Goal: Information Seeking & Learning: Learn about a topic

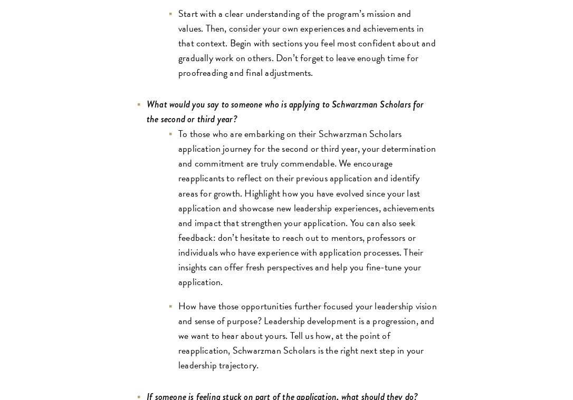
scroll to position [3644, 0]
drag, startPoint x: 193, startPoint y: 150, endPoint x: 213, endPoint y: 150, distance: 20.0
click at [213, 150] on li "To those who are embarking on their Schwarzman Scholars application journey for…" at bounding box center [302, 207] width 269 height 163
drag, startPoint x: 217, startPoint y: 161, endPoint x: 247, endPoint y: 165, distance: 30.3
click at [247, 164] on li "To those who are embarking on their Schwarzman Scholars application journey for…" at bounding box center [302, 207] width 269 height 163
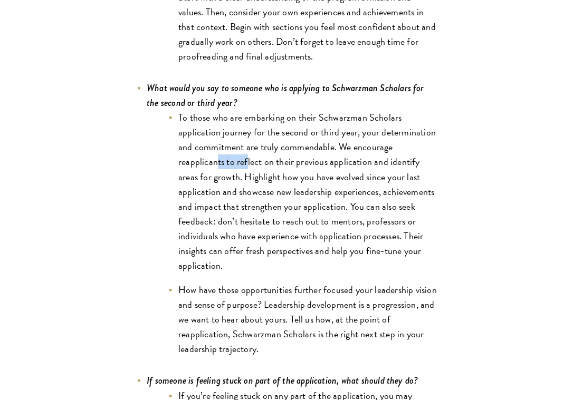
scroll to position [3660, 0]
drag, startPoint x: 248, startPoint y: 165, endPoint x: 282, endPoint y: 165, distance: 34.3
click at [282, 165] on li "To those who are embarking on their Schwarzman Scholars application journey for…" at bounding box center [302, 191] width 269 height 163
click at [282, 180] on li "To those who are embarking on their Schwarzman Scholars application journey for…" at bounding box center [302, 191] width 269 height 163
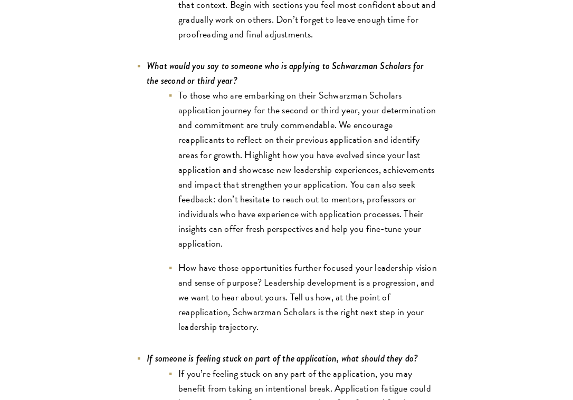
scroll to position [3683, 0]
drag, startPoint x: 278, startPoint y: 176, endPoint x: 249, endPoint y: 176, distance: 29.0
click at [249, 176] on li "To those who are embarking on their Schwarzman Scholars application journey for…" at bounding box center [302, 169] width 269 height 163
drag, startPoint x: 250, startPoint y: 186, endPoint x: 321, endPoint y: 186, distance: 70.7
click at [321, 186] on li "To those who are embarking on their Schwarzman Scholars application journey for…" at bounding box center [302, 169] width 269 height 163
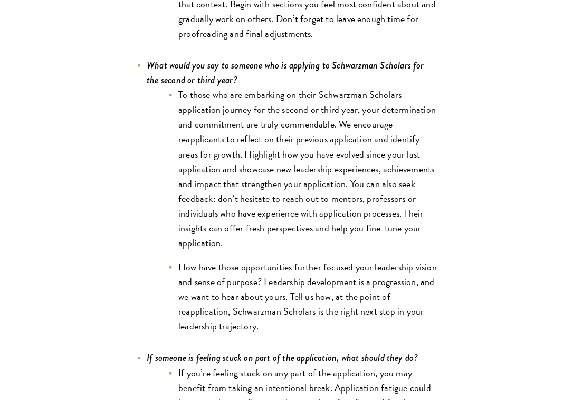
click at [338, 186] on li "To those who are embarking on their Schwarzman Scholars application journey for…" at bounding box center [302, 169] width 269 height 163
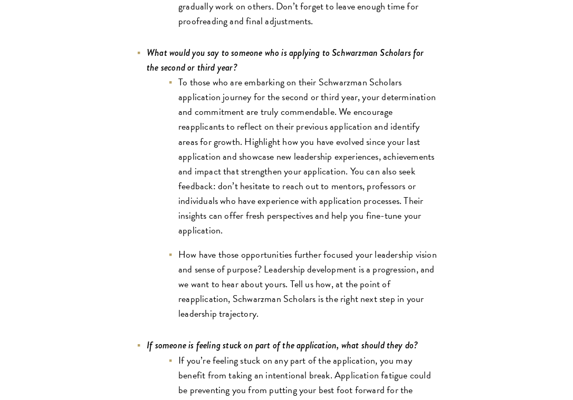
scroll to position [3696, 0]
drag, startPoint x: 337, startPoint y: 188, endPoint x: 261, endPoint y: 187, distance: 76.5
click at [261, 187] on li "To those who are embarking on their Schwarzman Scholars application journey for…" at bounding box center [302, 155] width 269 height 163
drag, startPoint x: 257, startPoint y: 202, endPoint x: 313, endPoint y: 202, distance: 55.4
click at [313, 202] on li "To those who are embarking on their Schwarzman Scholars application journey for…" at bounding box center [302, 155] width 269 height 163
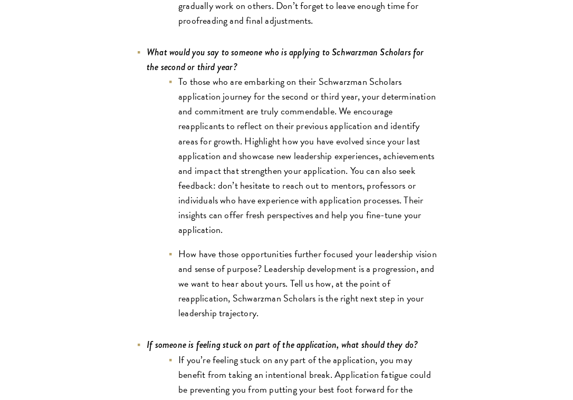
click at [337, 202] on li "To those who are embarking on their Schwarzman Scholars application journey for…" at bounding box center [302, 155] width 269 height 163
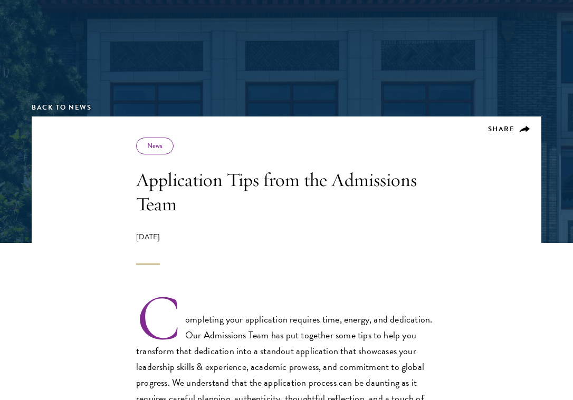
scroll to position [0, 0]
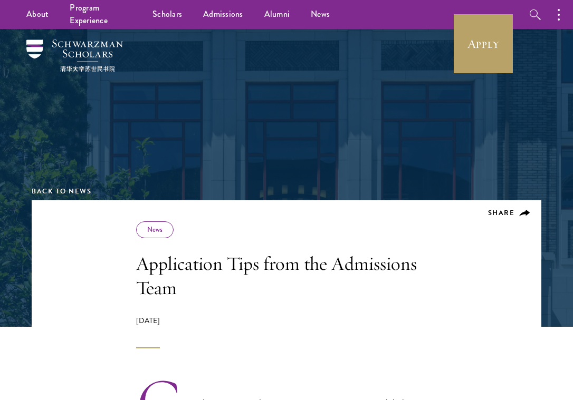
click at [356, 159] on div "Back to News" at bounding box center [286, 114] width 509 height 171
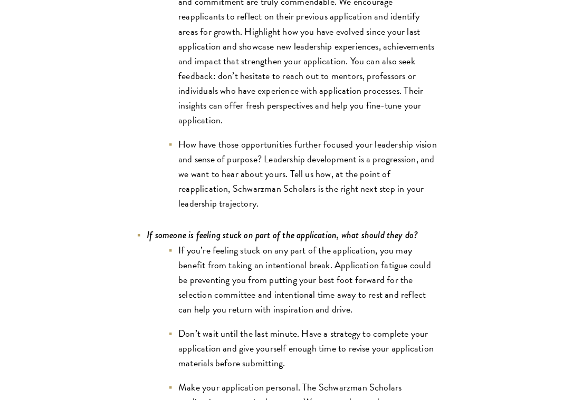
scroll to position [3809, 0]
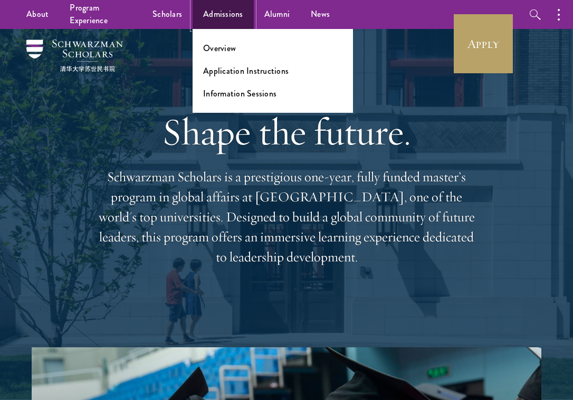
click at [202, 18] on link "Admissions" at bounding box center [222, 14] width 61 height 29
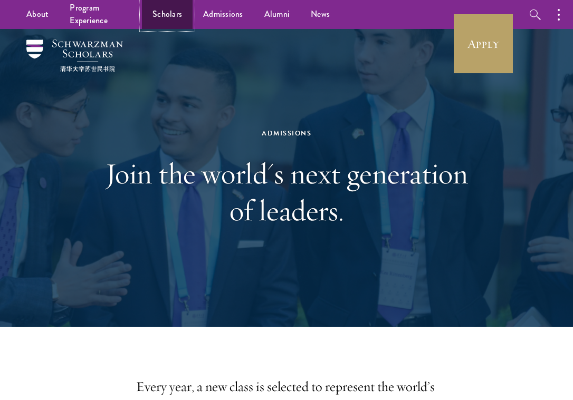
click at [173, 9] on link "Scholars" at bounding box center [167, 14] width 51 height 29
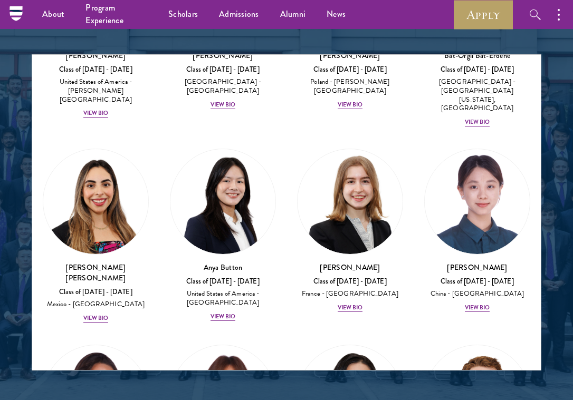
scroll to position [1029, 0]
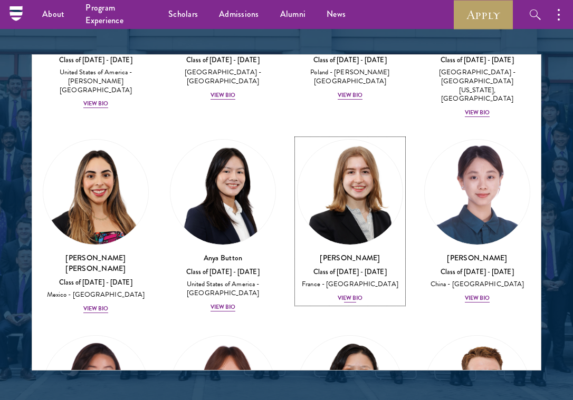
click at [340, 294] on div "View Bio" at bounding box center [349, 298] width 25 height 8
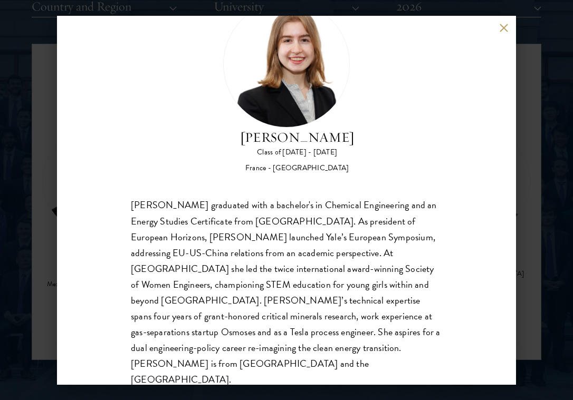
scroll to position [49, 0]
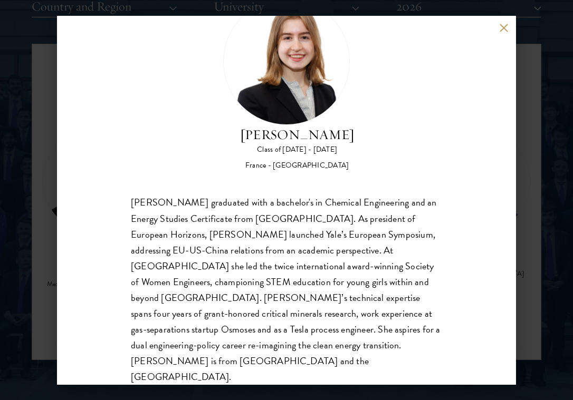
click at [506, 25] on button at bounding box center [503, 28] width 9 height 9
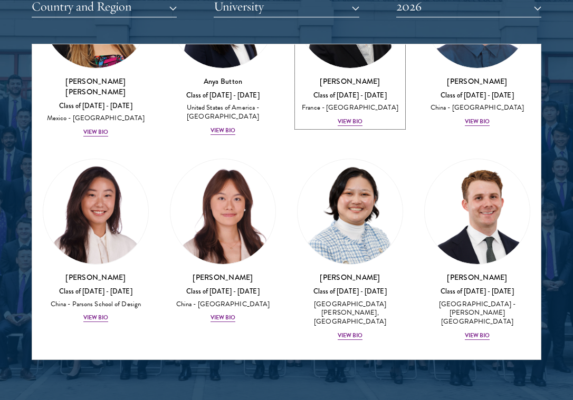
scroll to position [1198, 0]
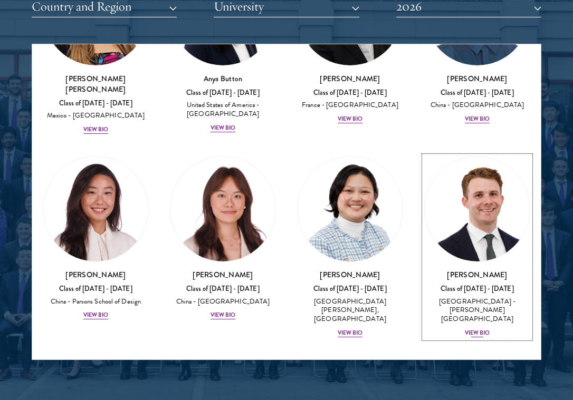
click at [472, 329] on div "View Bio" at bounding box center [477, 333] width 25 height 8
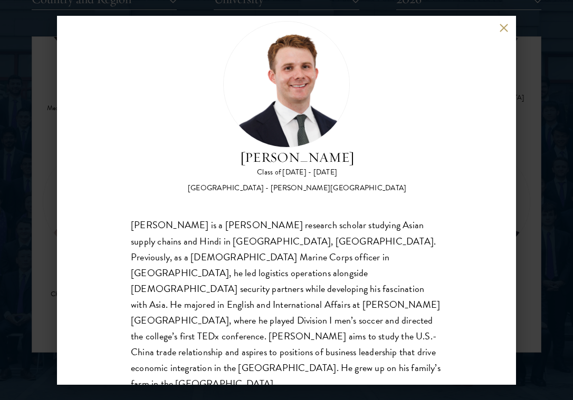
scroll to position [25, 0]
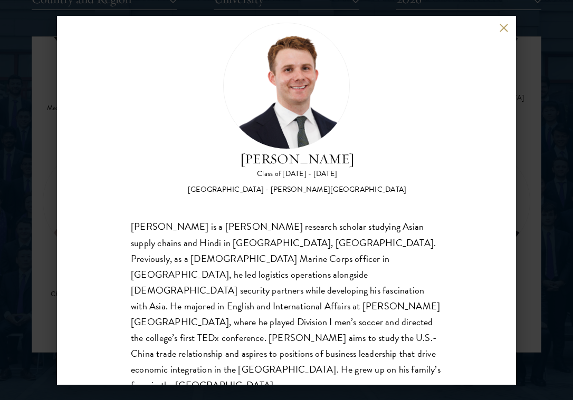
click at [504, 26] on button at bounding box center [503, 28] width 9 height 9
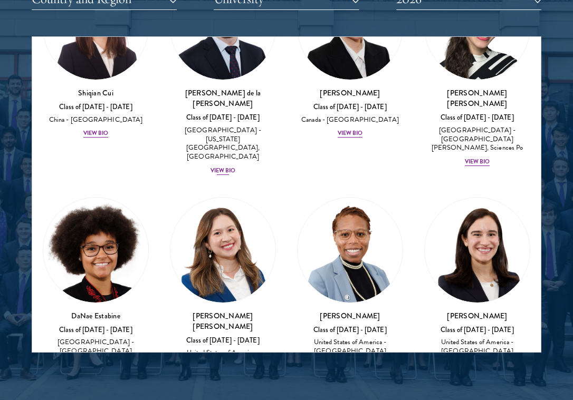
scroll to position [1789, 0]
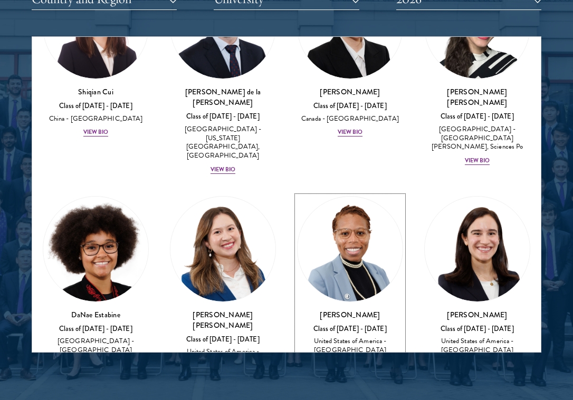
click at [343, 360] on div "View Bio" at bounding box center [349, 364] width 25 height 8
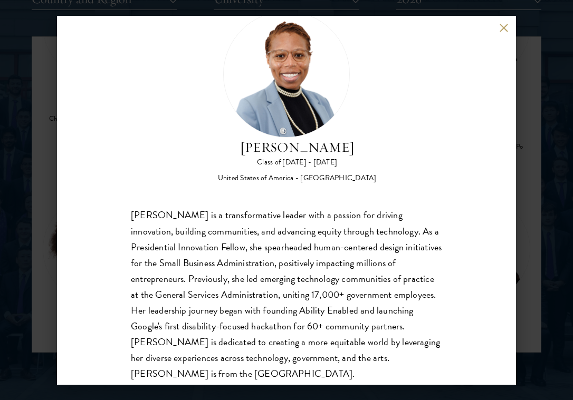
scroll to position [49, 0]
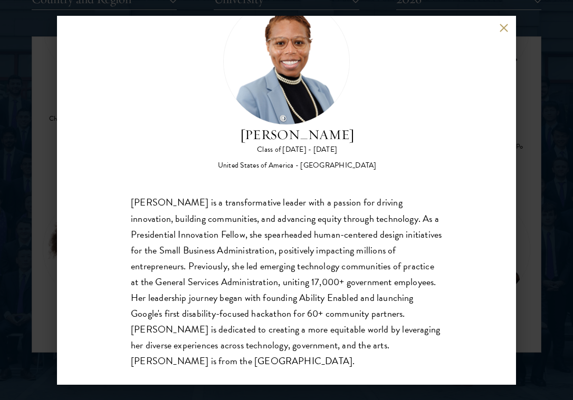
click at [502, 28] on button at bounding box center [503, 28] width 9 height 9
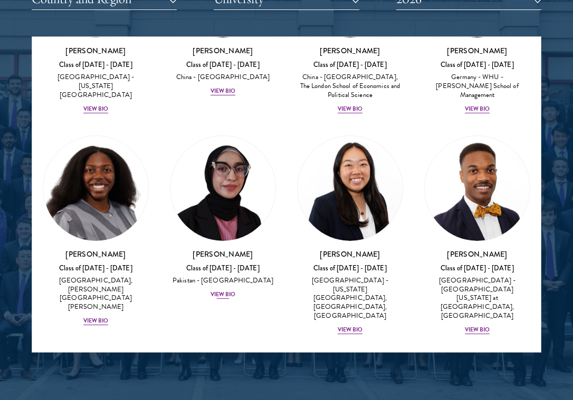
scroll to position [2713, 0]
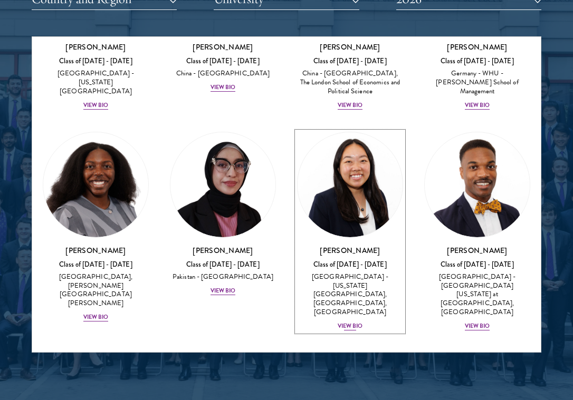
click at [347, 322] on div "View Bio" at bounding box center [349, 326] width 25 height 8
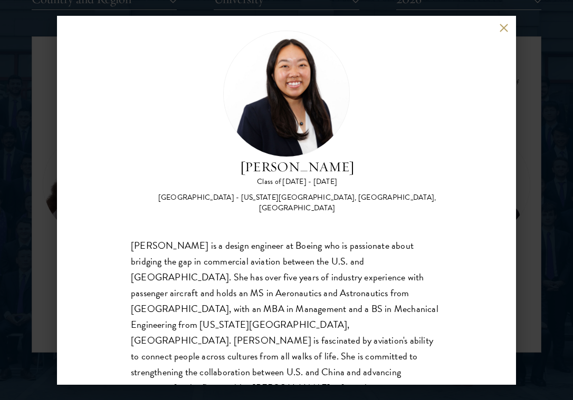
scroll to position [17, 0]
click at [504, 25] on button at bounding box center [503, 28] width 9 height 9
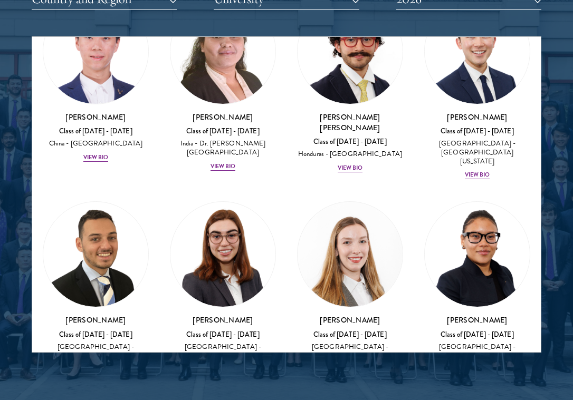
scroll to position [3072, 0]
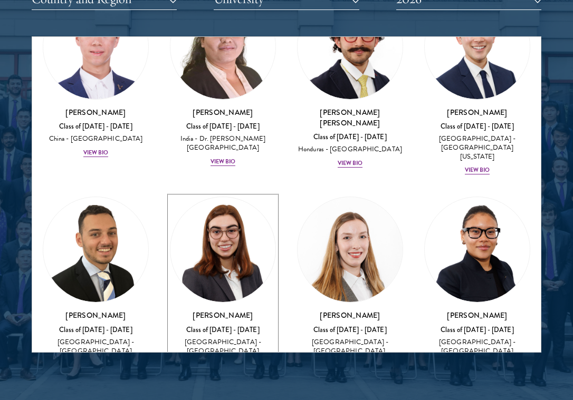
click at [217, 361] on div "View Bio" at bounding box center [222, 365] width 25 height 8
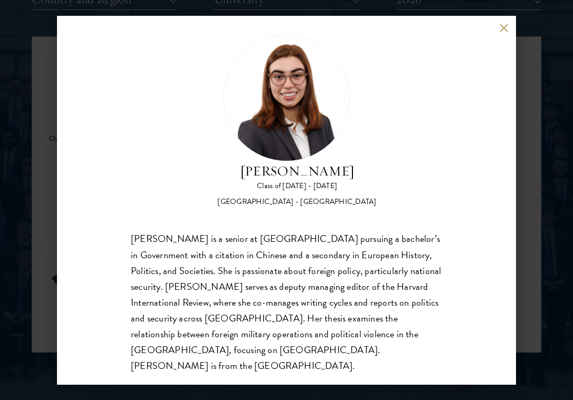
scroll to position [17, 0]
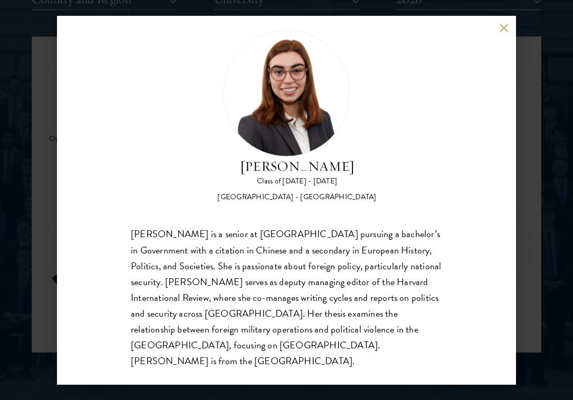
click at [505, 28] on button at bounding box center [503, 28] width 9 height 9
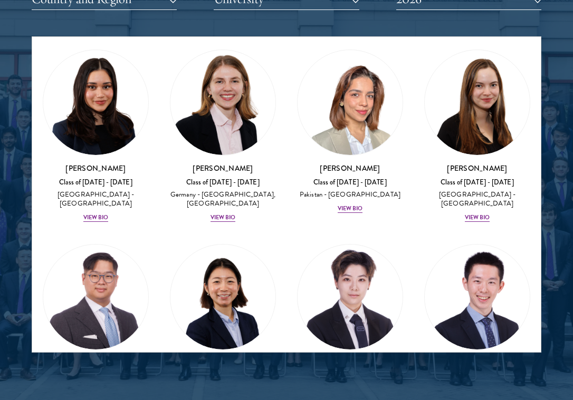
scroll to position [3433, 0]
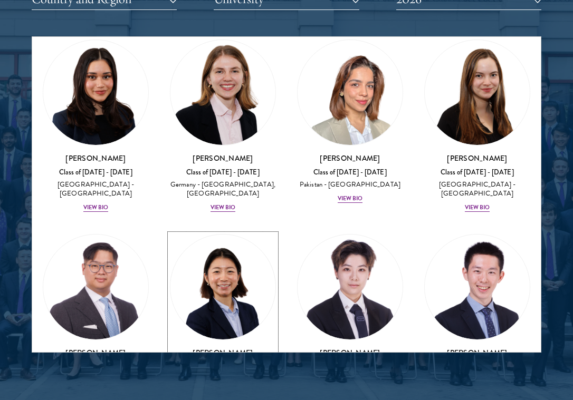
click at [220, 398] on div "View Bio" at bounding box center [222, 402] width 25 height 8
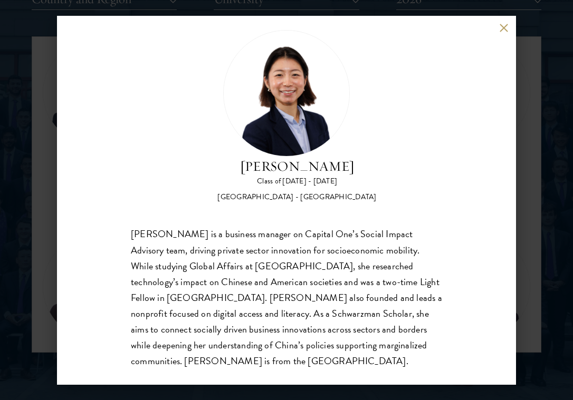
scroll to position [17, 0]
click at [501, 28] on button at bounding box center [503, 28] width 9 height 9
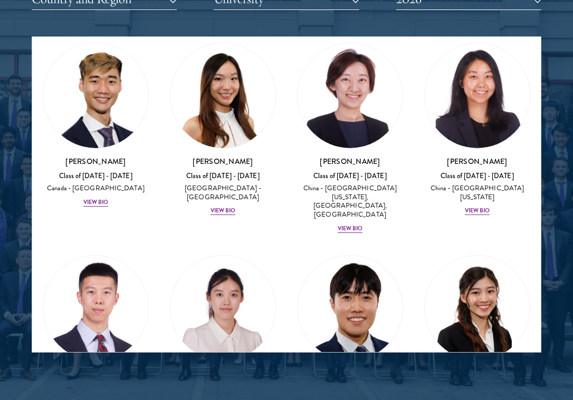
scroll to position [3839, 0]
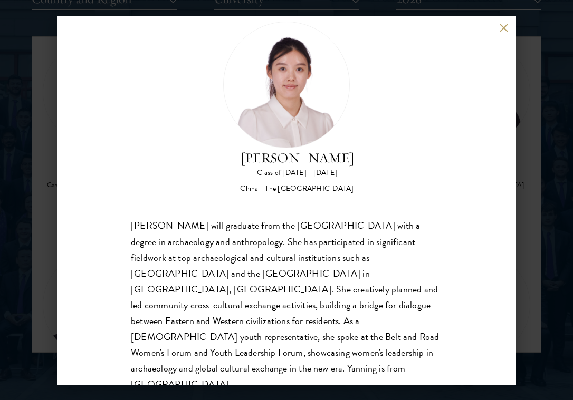
scroll to position [33, 0]
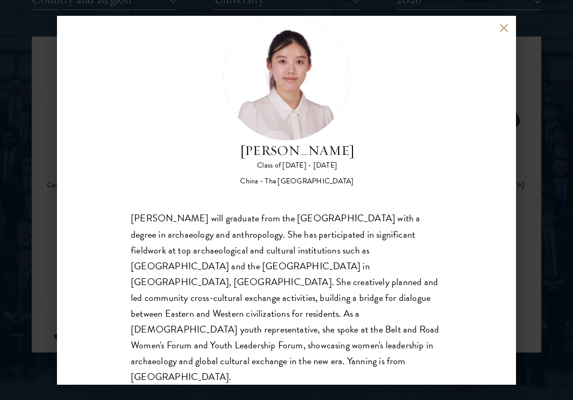
click at [501, 29] on button at bounding box center [503, 28] width 9 height 9
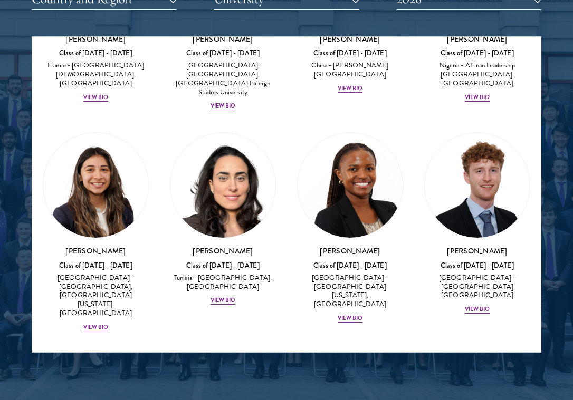
scroll to position [4360, 0]
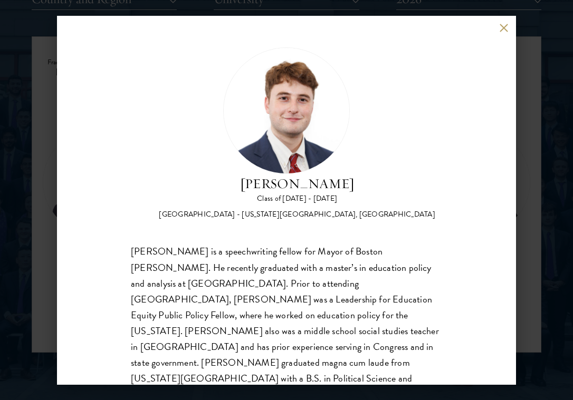
scroll to position [17, 0]
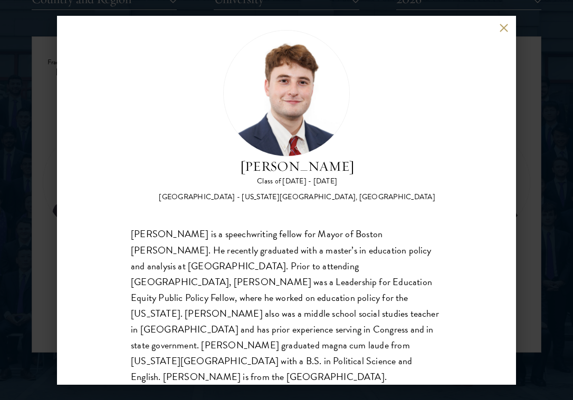
click at [503, 25] on button at bounding box center [503, 28] width 9 height 9
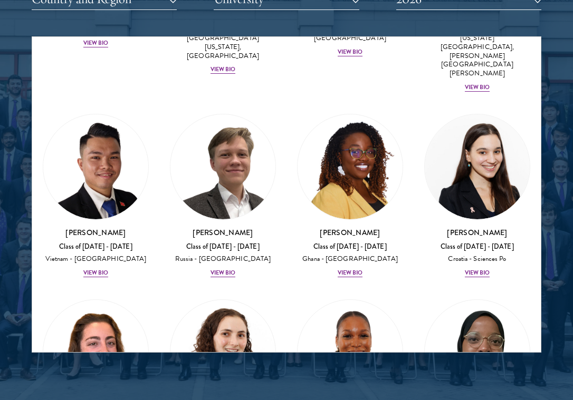
scroll to position [5236, 0]
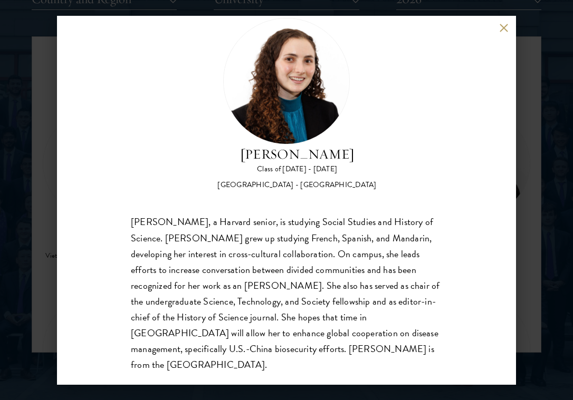
scroll to position [33, 0]
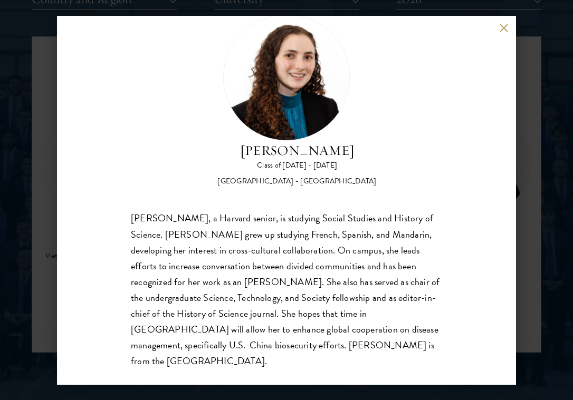
click at [501, 27] on button at bounding box center [503, 28] width 9 height 9
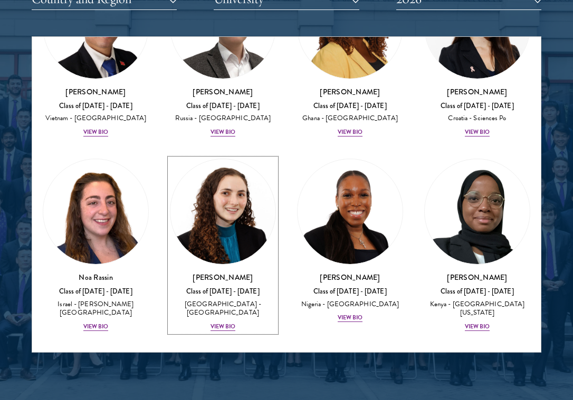
scroll to position [5388, 0]
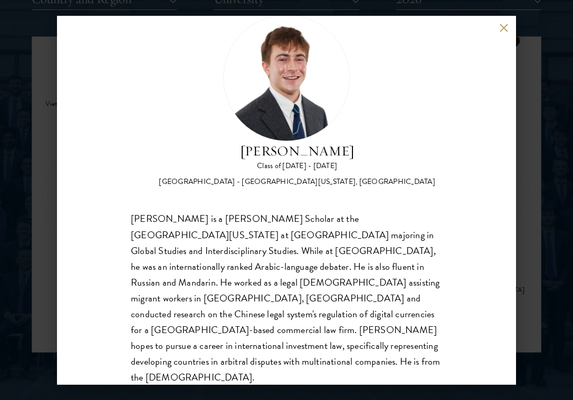
scroll to position [33, 0]
click at [500, 28] on button at bounding box center [503, 28] width 9 height 9
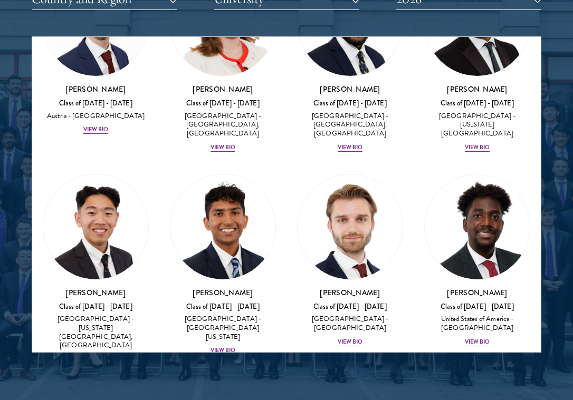
scroll to position [6172, 0]
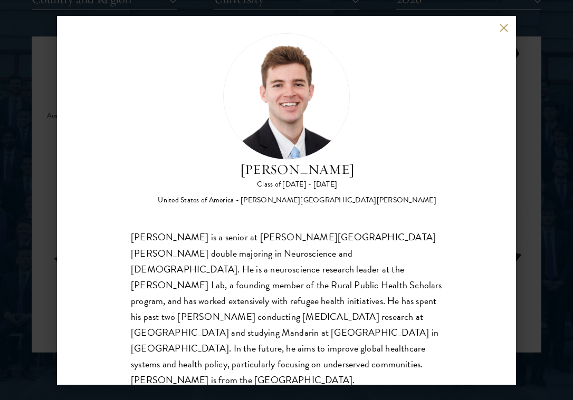
scroll to position [17, 0]
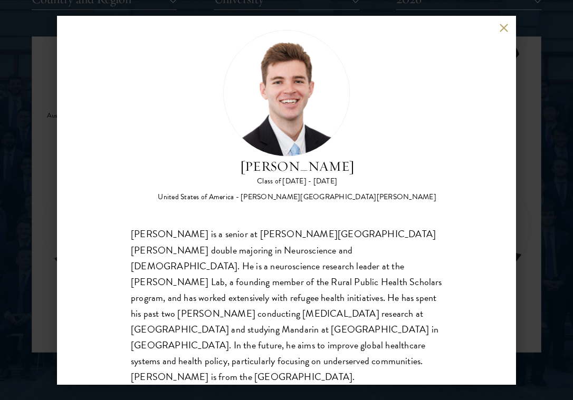
click at [502, 31] on button at bounding box center [503, 28] width 9 height 9
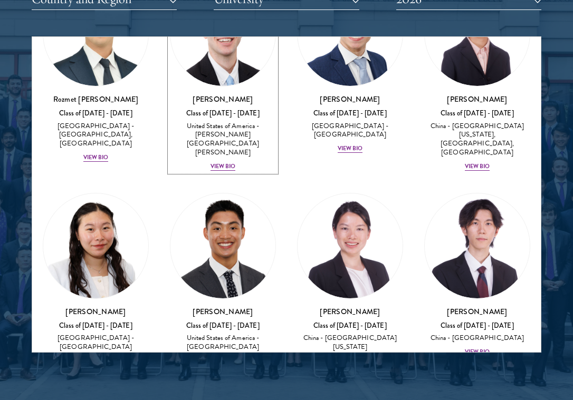
scroll to position [6582, 0]
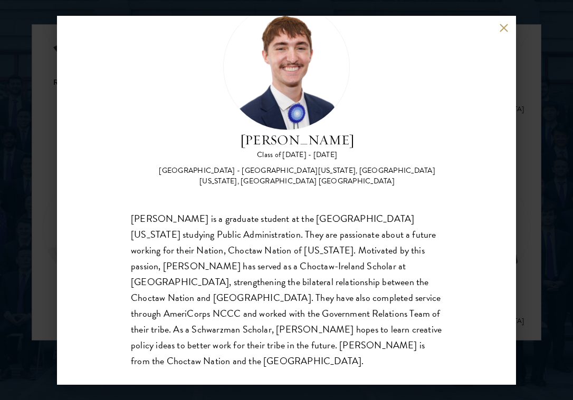
scroll to position [1323, 0]
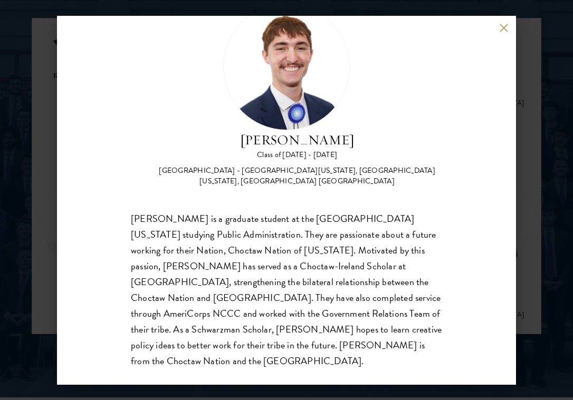
click at [504, 28] on button at bounding box center [503, 28] width 9 height 9
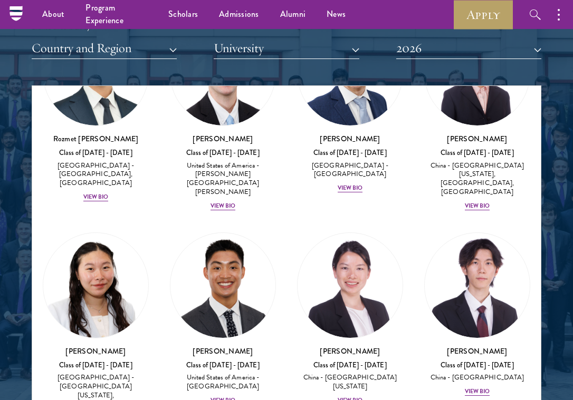
scroll to position [6586, 0]
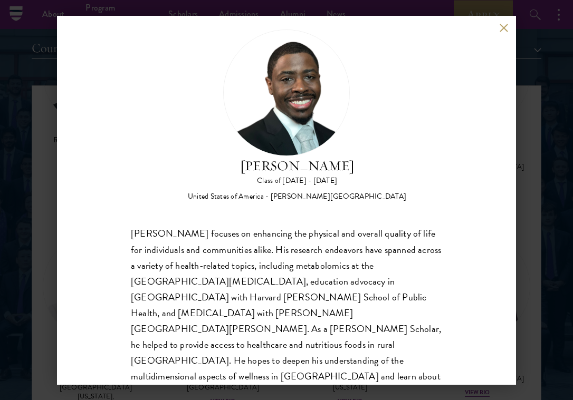
scroll to position [33, 0]
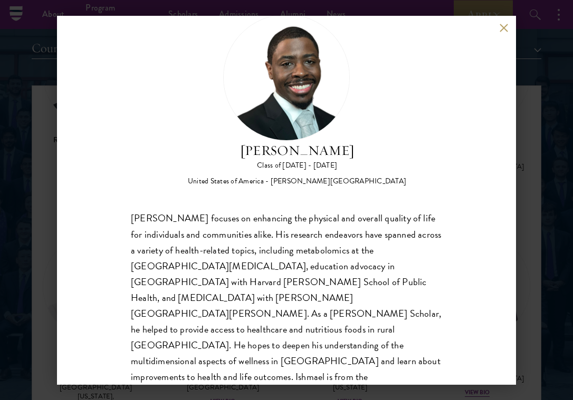
click at [502, 33] on div "Ishmael Williams Class of 2025 - 2026 United States of America - Howard Univers…" at bounding box center [286, 200] width 459 height 369
click at [505, 26] on button at bounding box center [503, 28] width 9 height 9
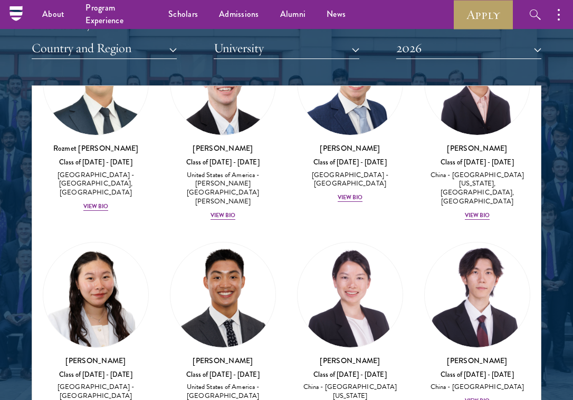
scroll to position [6570, 0]
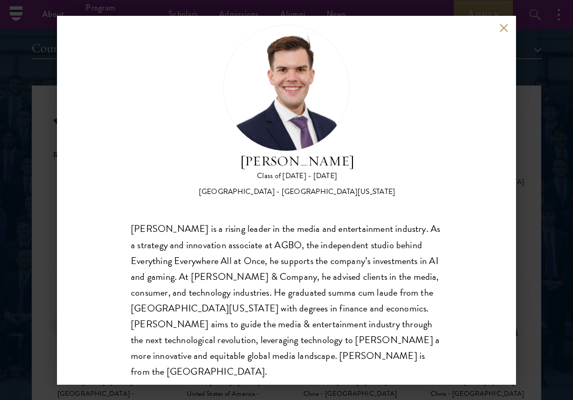
scroll to position [26, 0]
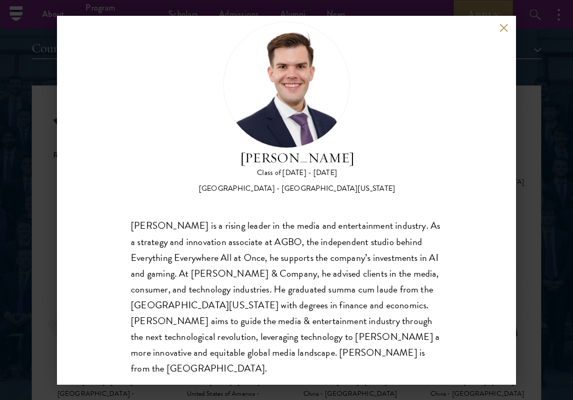
click at [501, 24] on button at bounding box center [503, 28] width 9 height 9
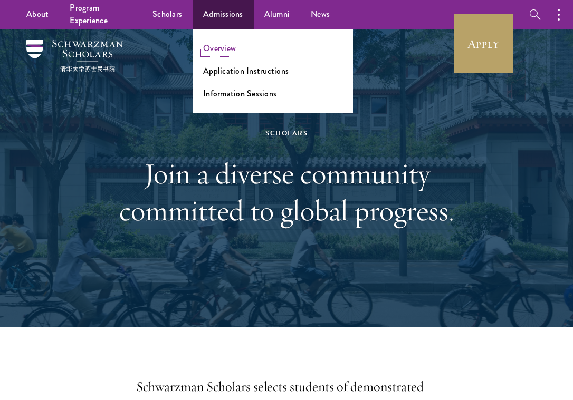
click at [215, 46] on link "Overview" at bounding box center [219, 48] width 33 height 12
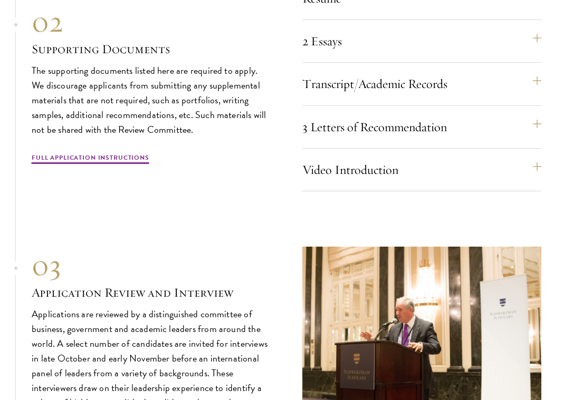
scroll to position [3366, 0]
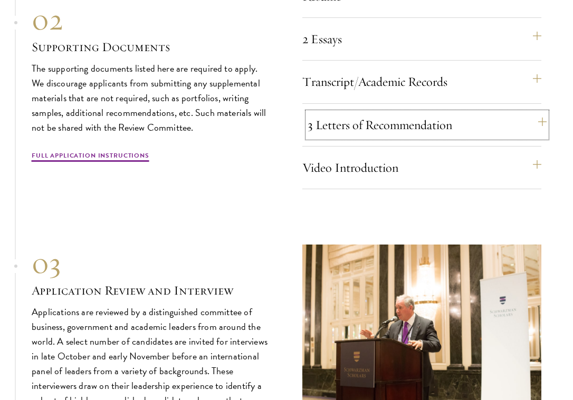
click at [468, 138] on button "3 Letters of Recommendation" at bounding box center [426, 124] width 239 height 25
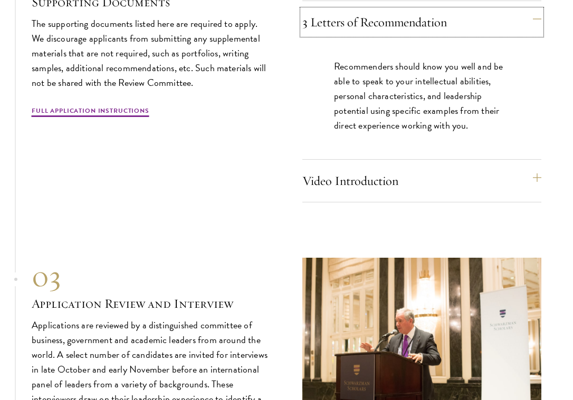
scroll to position [3491, 0]
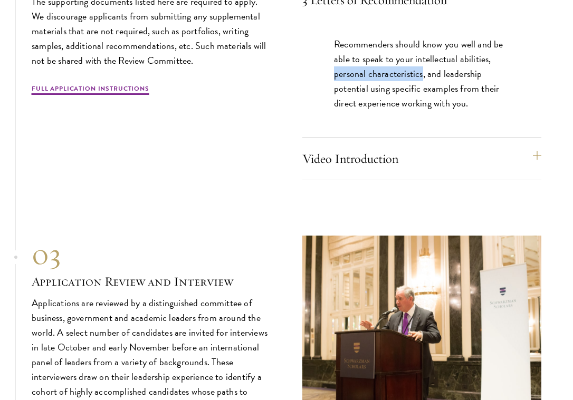
drag, startPoint x: 335, startPoint y: 89, endPoint x: 423, endPoint y: 93, distance: 87.6
click at [423, 93] on p "Recommenders should know you well and be able to speak to your intellectual abi…" at bounding box center [422, 74] width 176 height 74
copy p "personal characteristics"
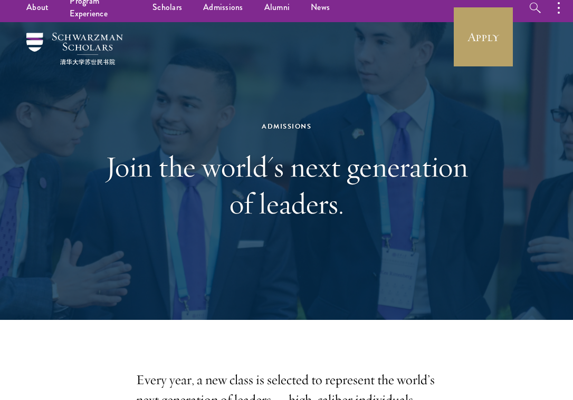
scroll to position [0, 0]
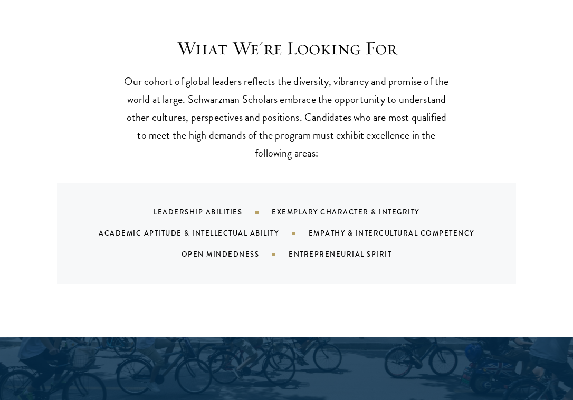
scroll to position [1008, 0]
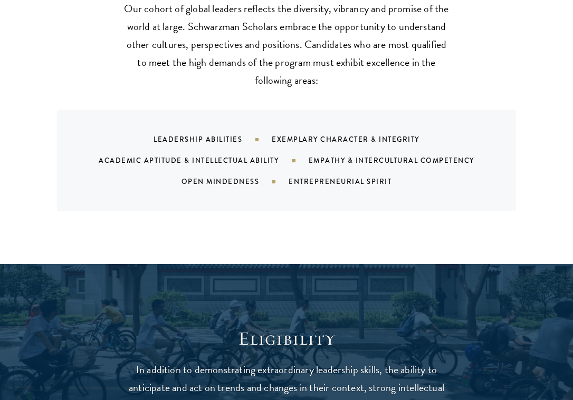
drag, startPoint x: 305, startPoint y: 159, endPoint x: 308, endPoint y: 167, distance: 8.0
click at [308, 167] on div "Leadership Abilities Exemplary Character & Integrity Academic Aptitude & Intell…" at bounding box center [299, 160] width 433 height 63
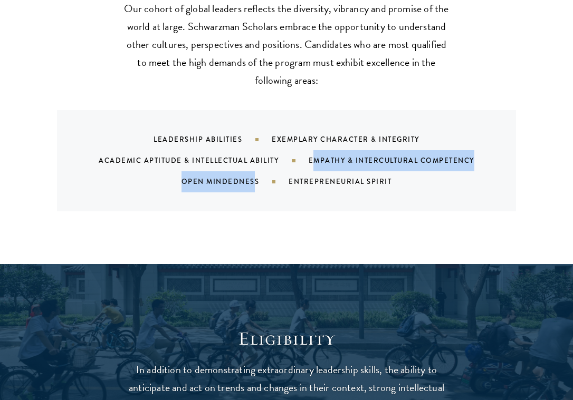
drag, startPoint x: 311, startPoint y: 160, endPoint x: 256, endPoint y: 178, distance: 57.9
click at [256, 178] on div "Leadership Abilities Exemplary Character & Integrity Academic Aptitude & Intell…" at bounding box center [299, 160] width 433 height 63
copy div "mpathy & Intercultural Competency Open Mindednes"
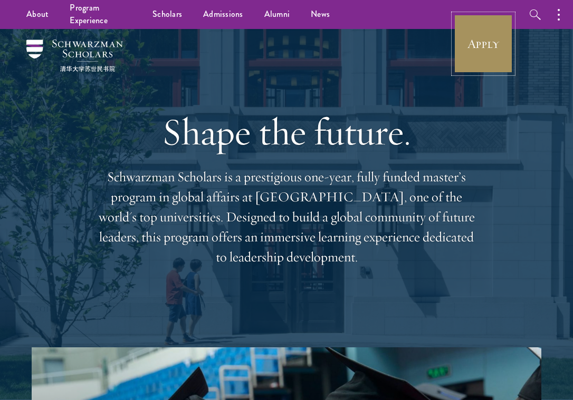
click at [492, 43] on link "Apply" at bounding box center [482, 43] width 59 height 59
